Goal: Navigation & Orientation: Find specific page/section

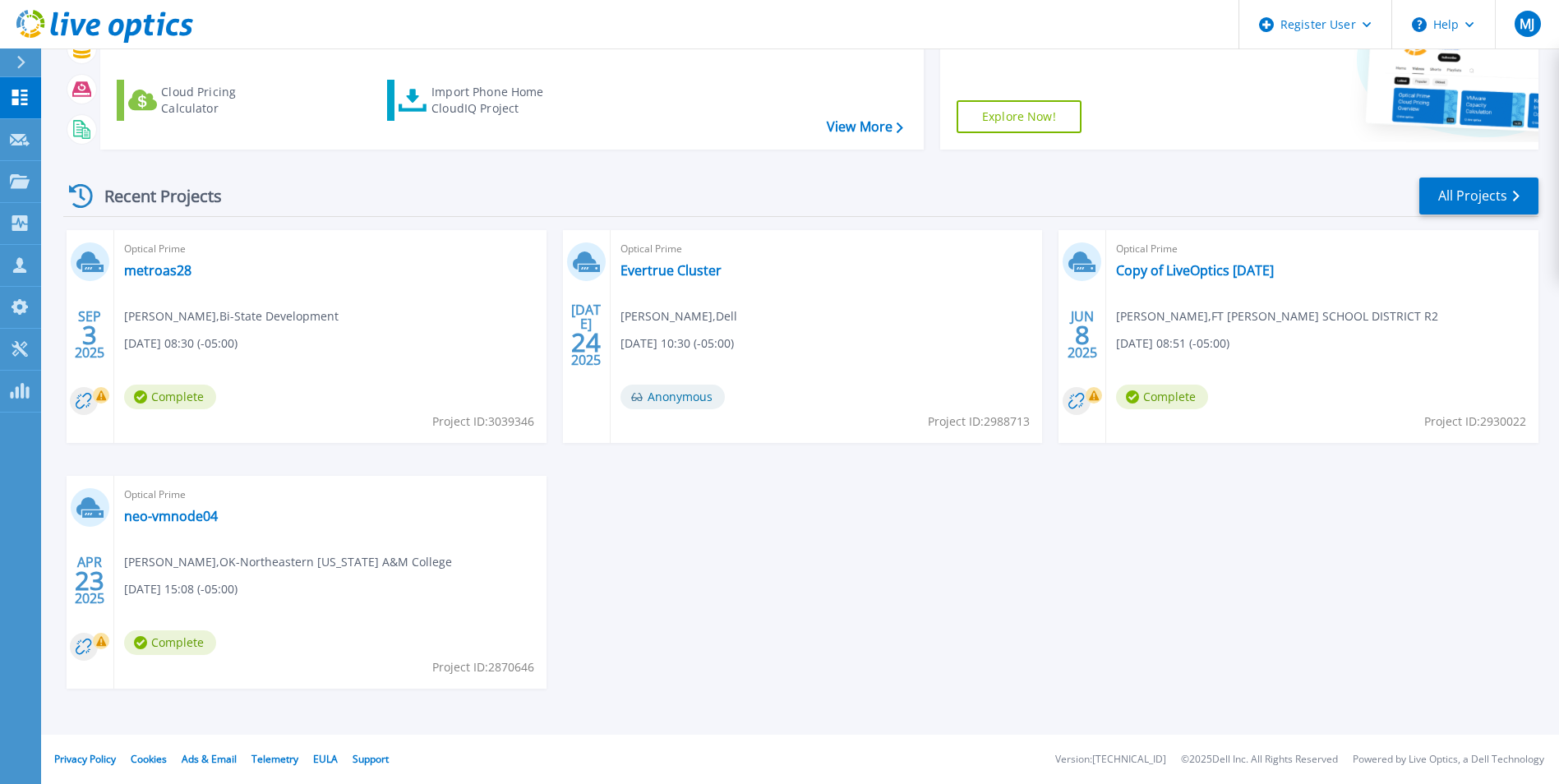
scroll to position [113, 0]
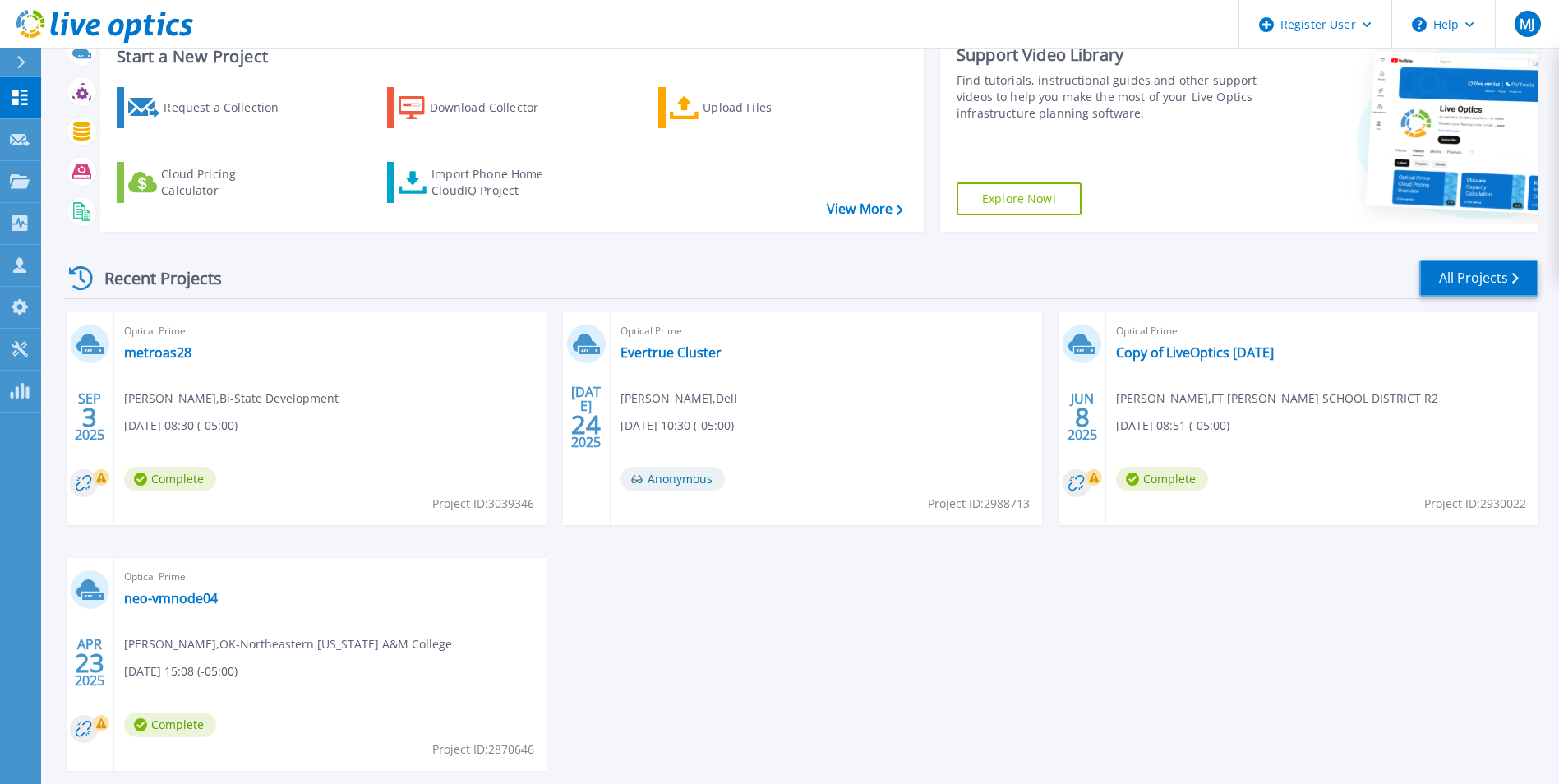
click at [1515, 283] on icon at bounding box center [1516, 278] width 7 height 10
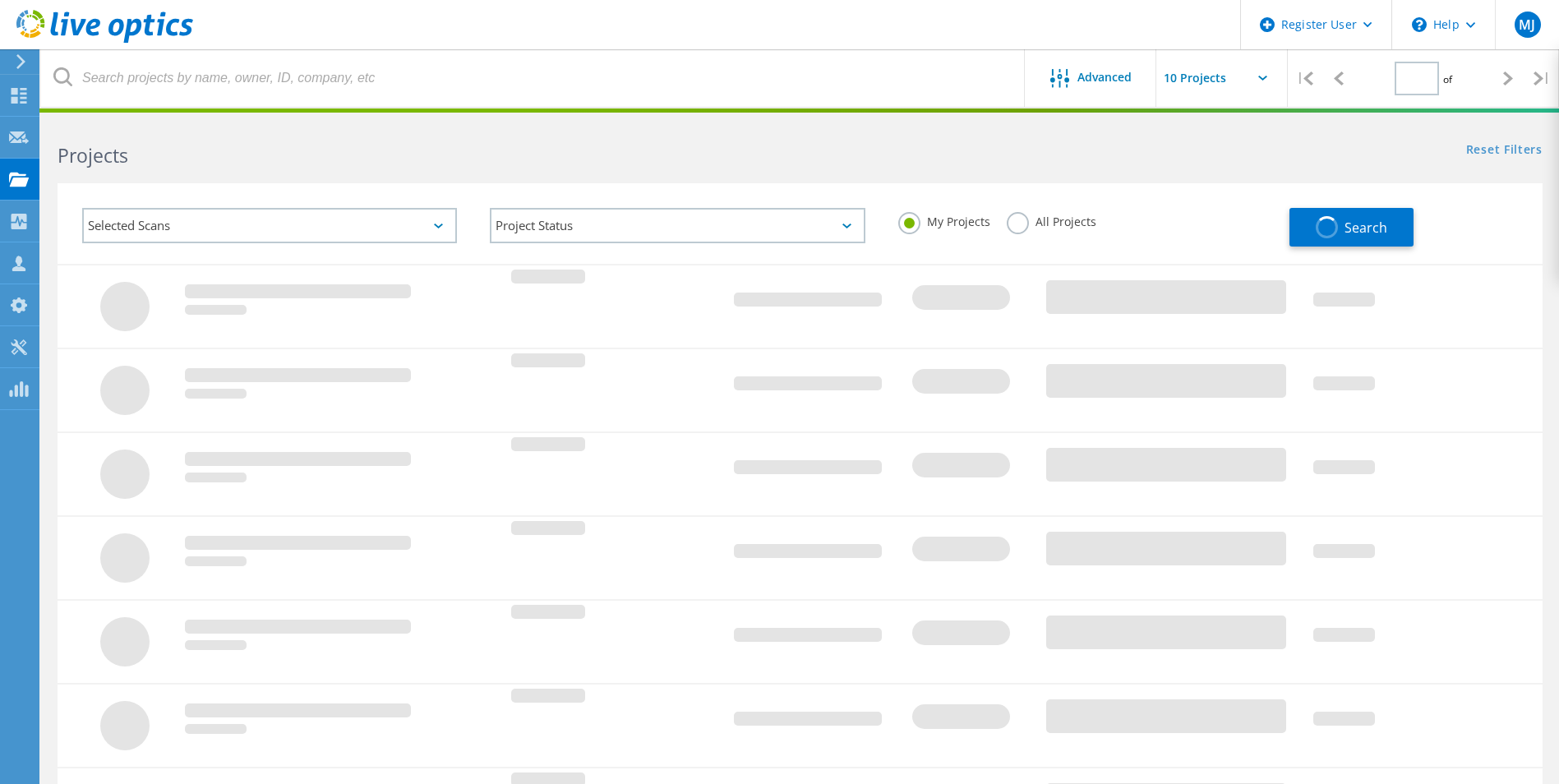
type input "1"
